Goal: Navigation & Orientation: Go to known website

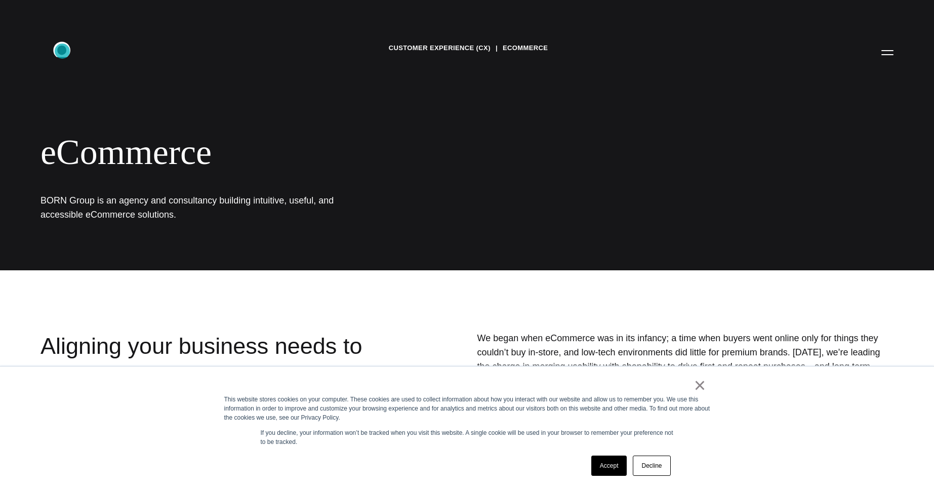
click at [62, 51] on icon ".st0{display:none;} .st1{display:inline;} .st2{font-family:'HelveticaNeue-Mediu…" at bounding box center [68, 52] width 65 height 26
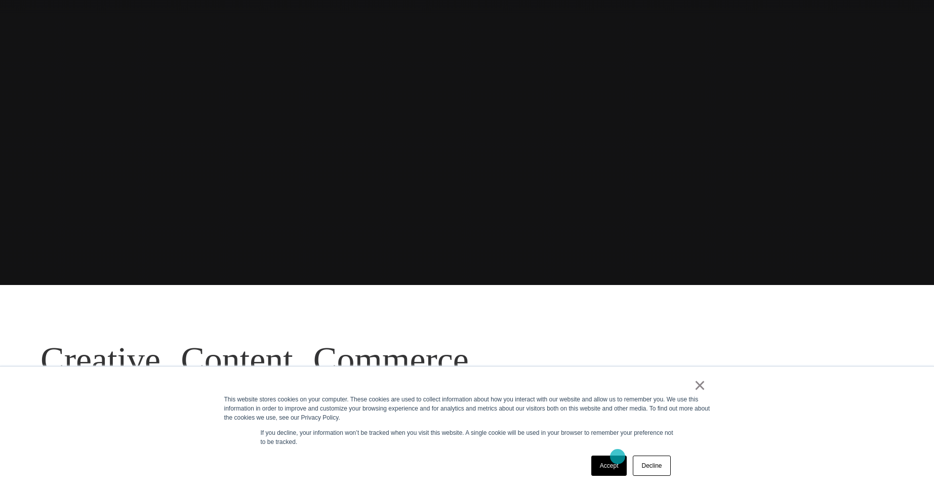
scroll to position [425, 0]
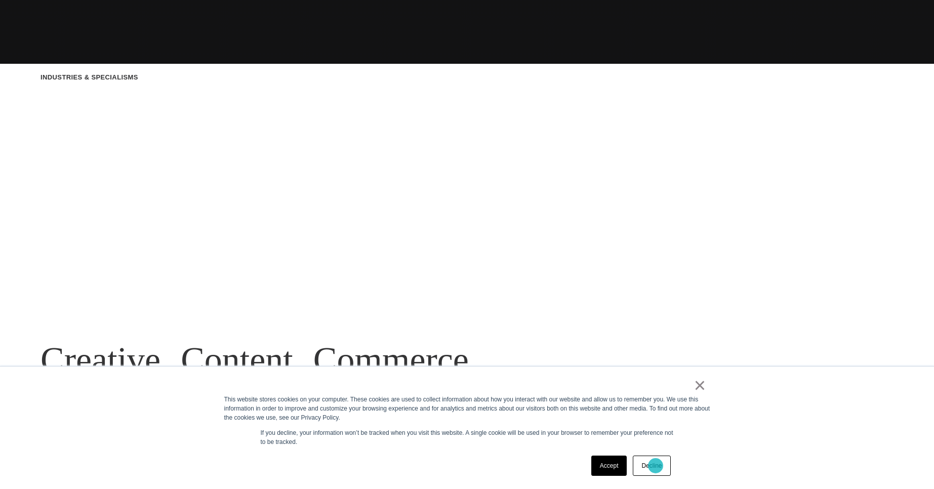
click at [656, 466] on link "Decline" at bounding box center [651, 465] width 37 height 20
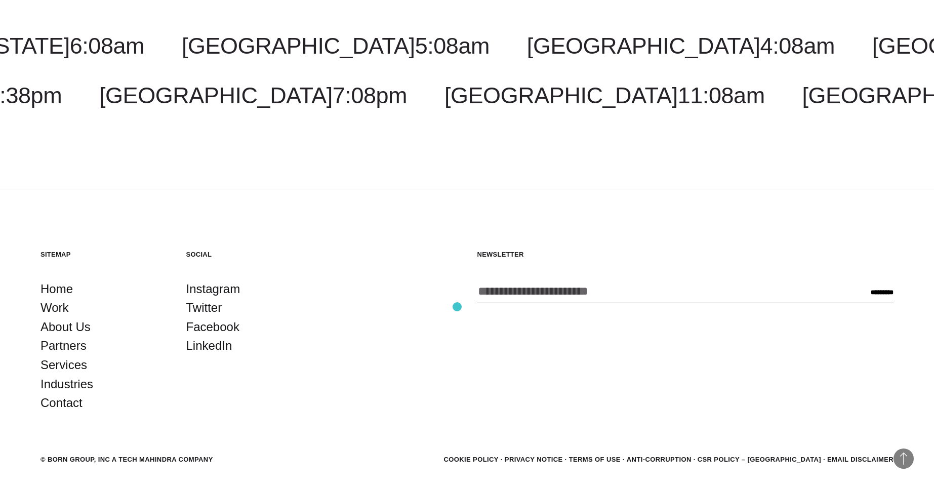
scroll to position [3330, 0]
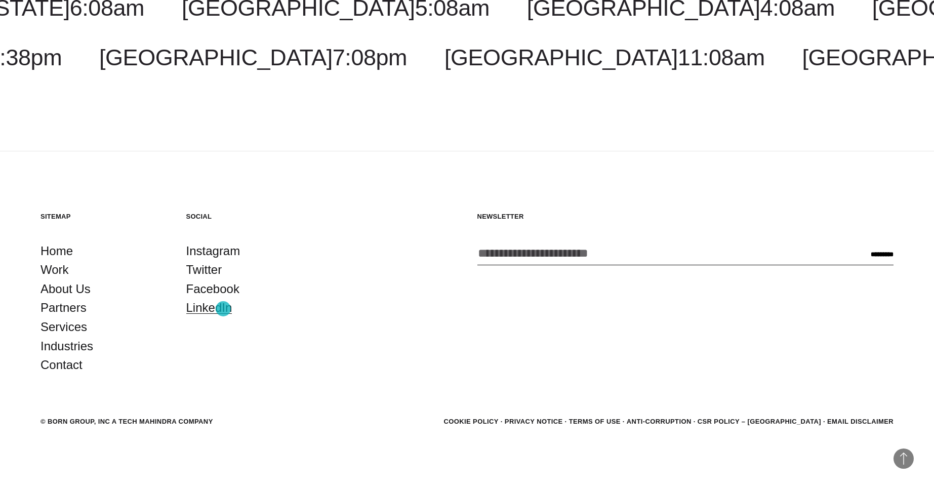
click at [223, 309] on link "LinkedIn" at bounding box center [209, 307] width 46 height 19
